Goal: Information Seeking & Learning: Learn about a topic

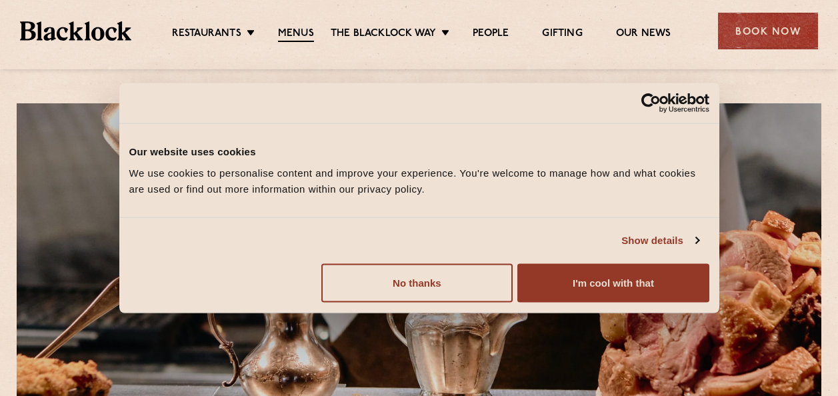
scroll to position [95, 0]
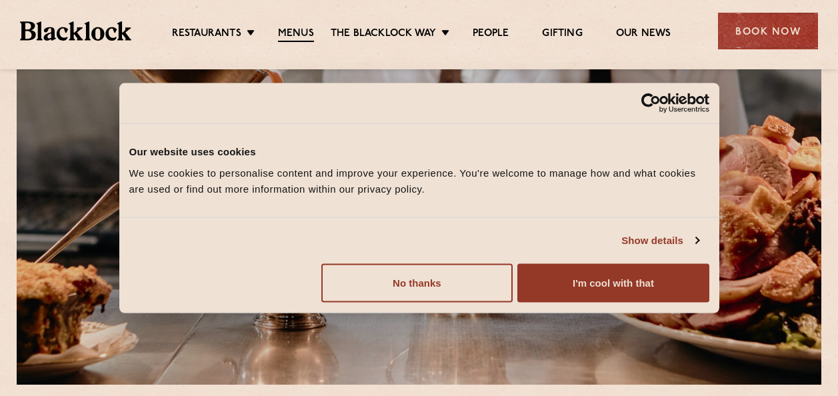
click at [431, 285] on button "No thanks" at bounding box center [416, 282] width 191 height 39
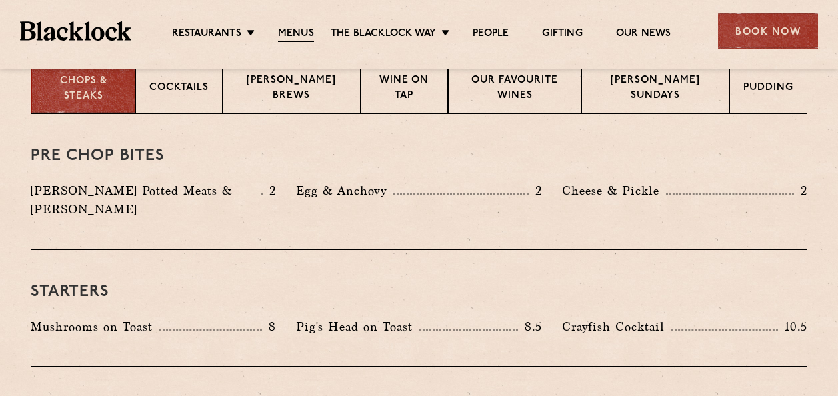
scroll to position [557, 0]
click at [630, 95] on p "[PERSON_NAME] Sundays" at bounding box center [655, 88] width 120 height 31
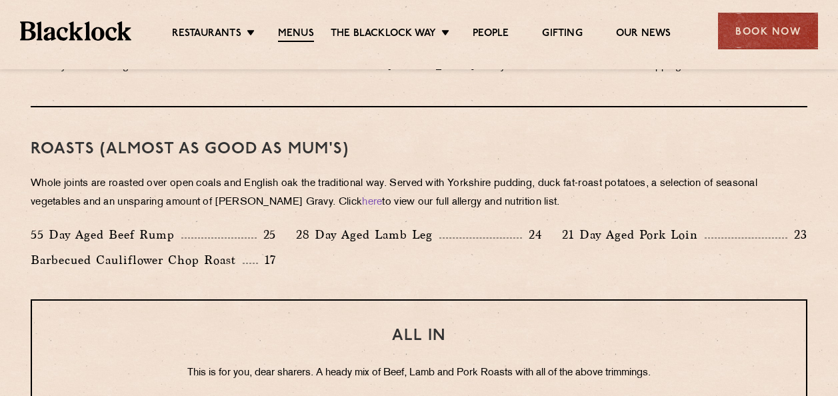
scroll to position [923, 0]
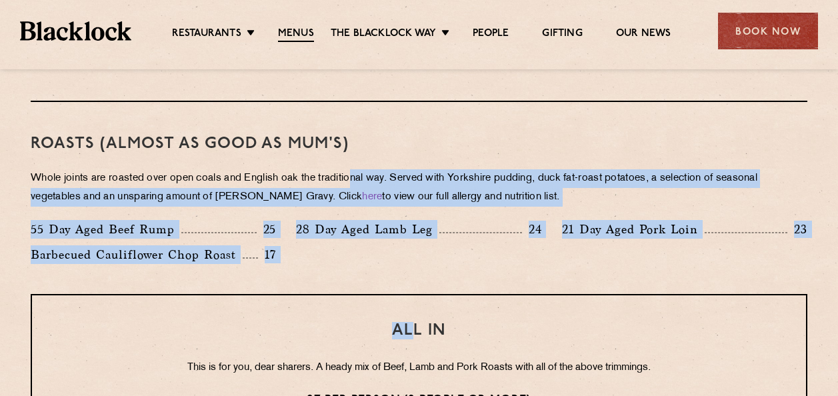
drag, startPoint x: 355, startPoint y: 173, endPoint x: 411, endPoint y: 333, distance: 168.8
click at [411, 333] on div "Eye openers If you had a big [DATE] or need a little booster to kickstart your …" at bounding box center [419, 289] width 810 height 1084
click at [411, 333] on h3 "ALL IN" at bounding box center [419, 330] width 721 height 17
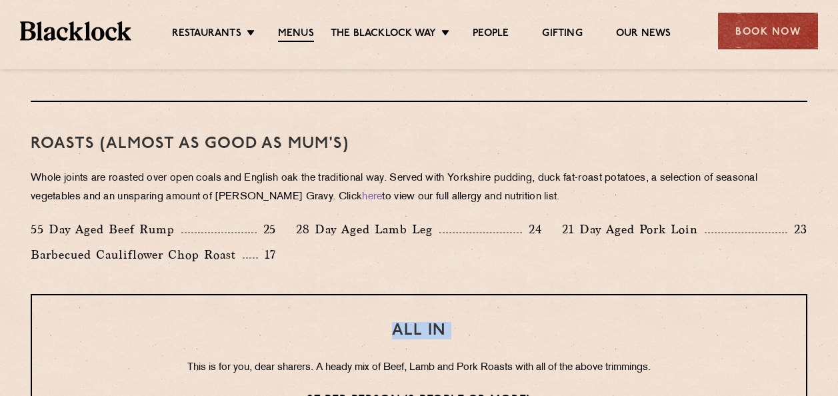
click at [411, 333] on h3 "ALL IN" at bounding box center [419, 330] width 721 height 17
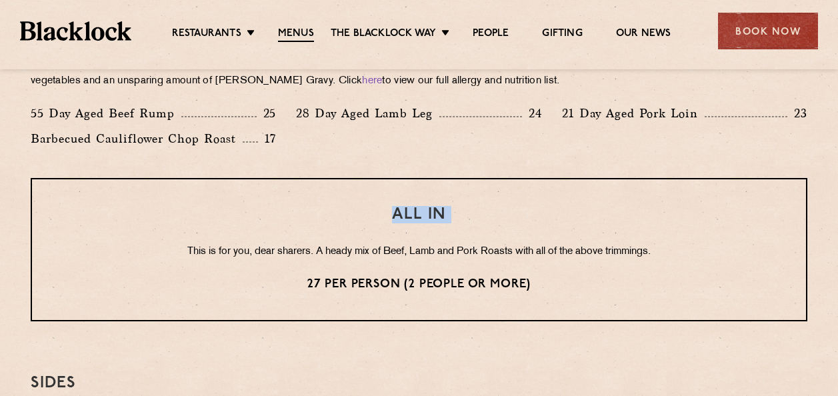
scroll to position [1045, 0]
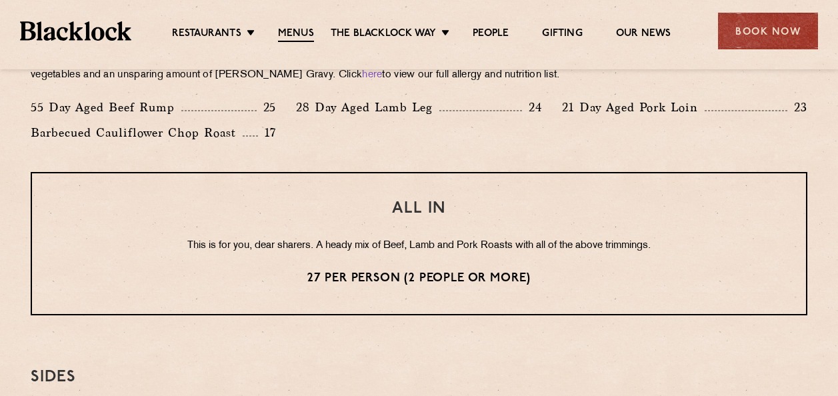
click at [411, 333] on div "Eye openers If you had a big [DATE] or need a little booster to kickstart your …" at bounding box center [419, 167] width 810 height 1084
drag, startPoint x: 411, startPoint y: 333, endPoint x: 454, endPoint y: 339, distance: 43.8
click at [454, 339] on div "Eye openers If you had a big [DATE] or need a little booster to kickstart your …" at bounding box center [419, 167] width 810 height 1084
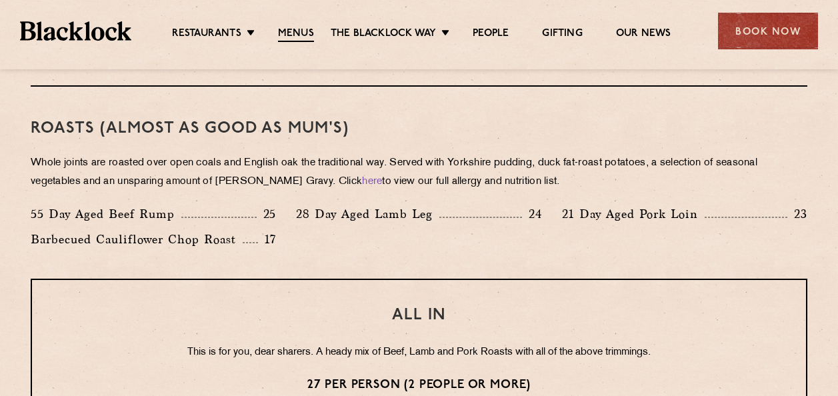
scroll to position [934, 0]
